Goal: Obtain resource: Obtain resource

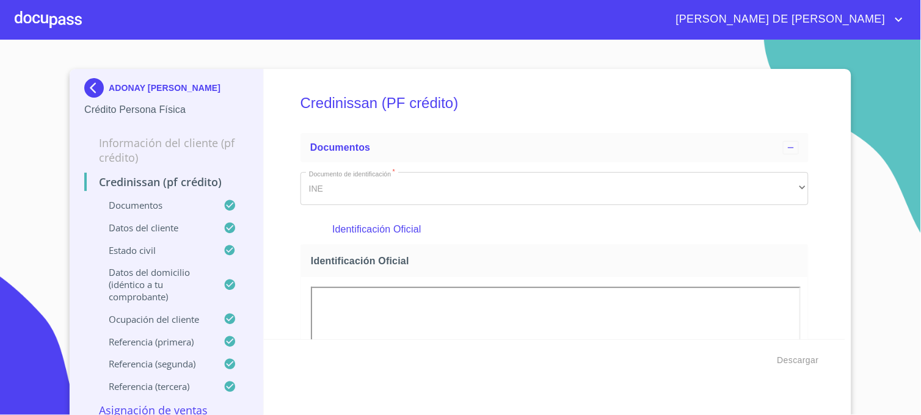
click at [88, 87] on img at bounding box center [96, 88] width 24 height 20
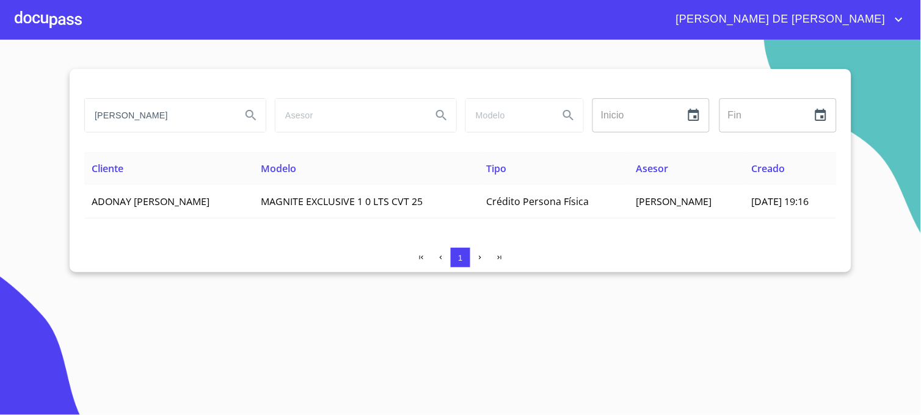
drag, startPoint x: 180, startPoint y: 113, endPoint x: 60, endPoint y: 112, distance: 120.3
click at [60, 112] on section "[PERSON_NAME] Inicio ​ Fin ​ Cliente Modelo Tipo Asesor Creado ADONAY [PERSON_N…" at bounding box center [460, 228] width 921 height 376
paste input "[PERSON_NAME] [PERSON_NAME]"
click at [261, 114] on button "Search" at bounding box center [250, 115] width 29 height 29
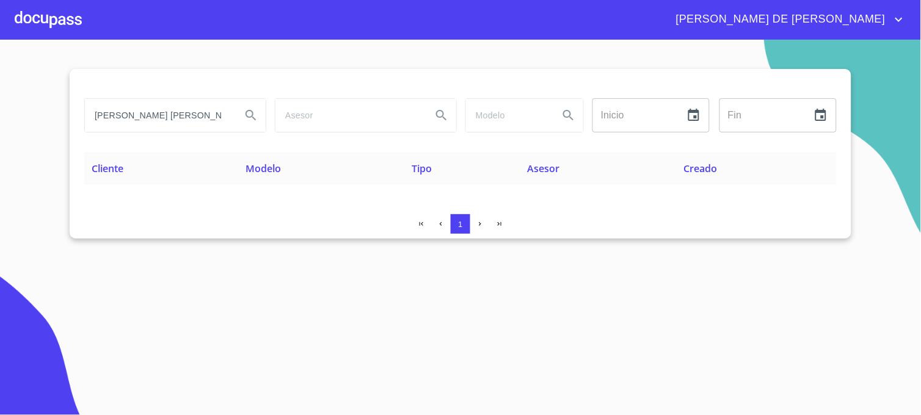
click at [768, 32] on div "[PERSON_NAME] DE [PERSON_NAME]" at bounding box center [460, 19] width 921 height 39
drag, startPoint x: 220, startPoint y: 112, endPoint x: 42, endPoint y: 129, distance: 179.1
click at [42, 129] on section "[PERSON_NAME] [PERSON_NAME] Inicio ​ Fin ​ Cliente Modelo Tipo Asesor Creado 1" at bounding box center [460, 228] width 921 height 376
type input "[PERSON_NAME]"
click at [256, 122] on icon "Search" at bounding box center [251, 115] width 15 height 15
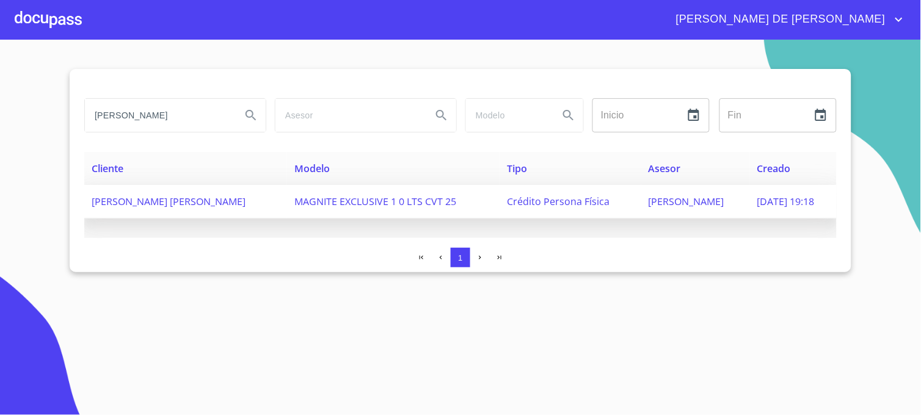
click at [648, 198] on span "[PERSON_NAME]" at bounding box center [686, 201] width 76 height 13
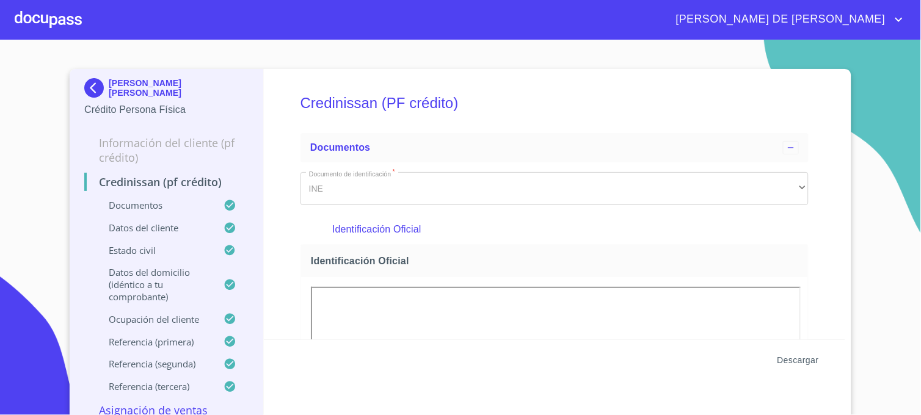
click at [790, 358] on span "Descargar" at bounding box center [798, 360] width 42 height 15
click at [90, 89] on img at bounding box center [96, 88] width 24 height 20
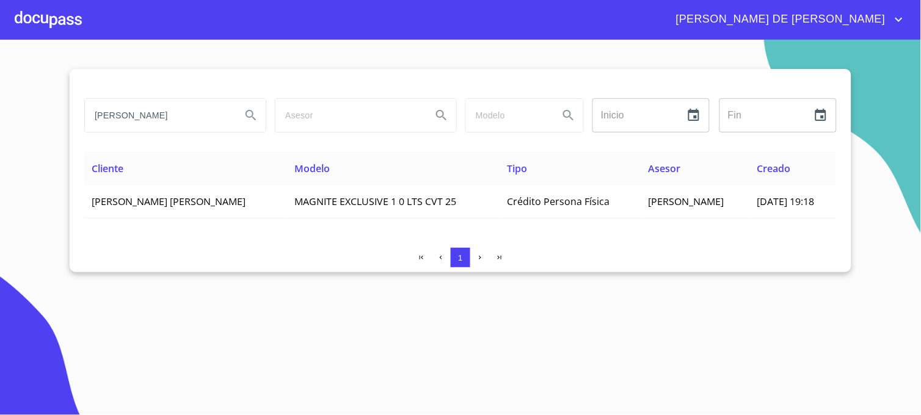
drag, startPoint x: 201, startPoint y: 118, endPoint x: 62, endPoint y: 126, distance: 140.1
click at [62, 126] on section "[PERSON_NAME] Inicio ​ Fin ​ Cliente Modelo Tipo Asesor Creado [PERSON_NAME] [P…" at bounding box center [460, 228] width 921 height 376
type input "[PERSON_NAME]"
click at [242, 117] on button "Search" at bounding box center [250, 115] width 29 height 29
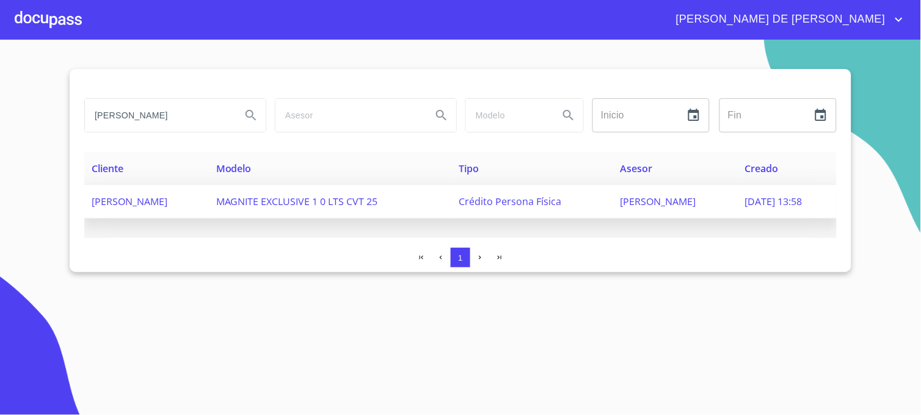
click at [647, 203] on span "[PERSON_NAME]" at bounding box center [658, 201] width 76 height 13
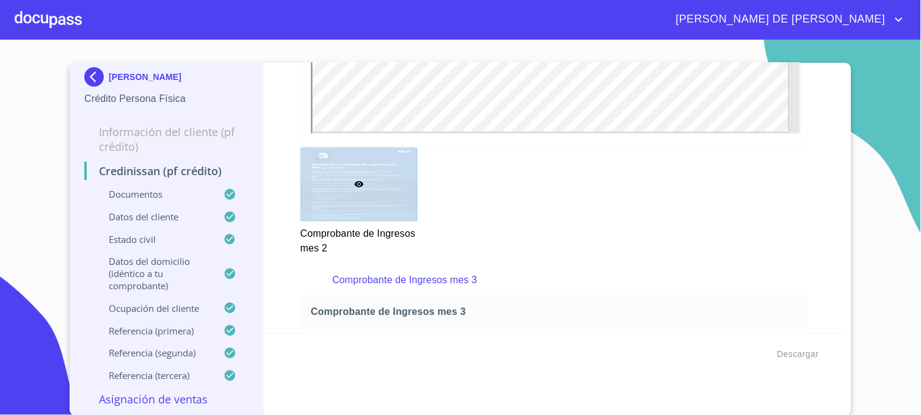
scroll to position [2171, 0]
